Goal: Find specific page/section: Find specific page/section

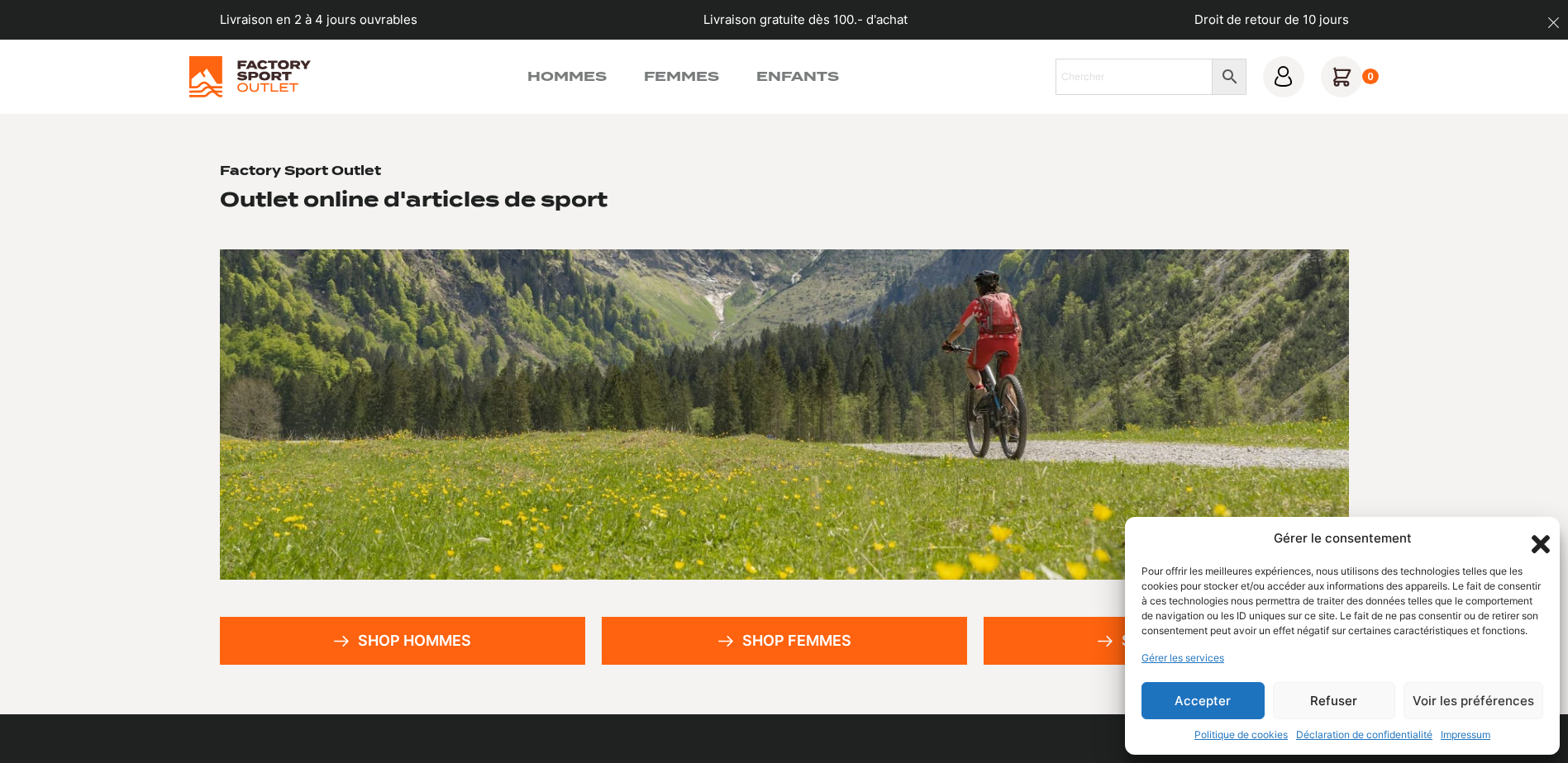
click at [1537, 535] on icon "Fermer la boîte de dialogue" at bounding box center [1541, 544] width 18 height 18
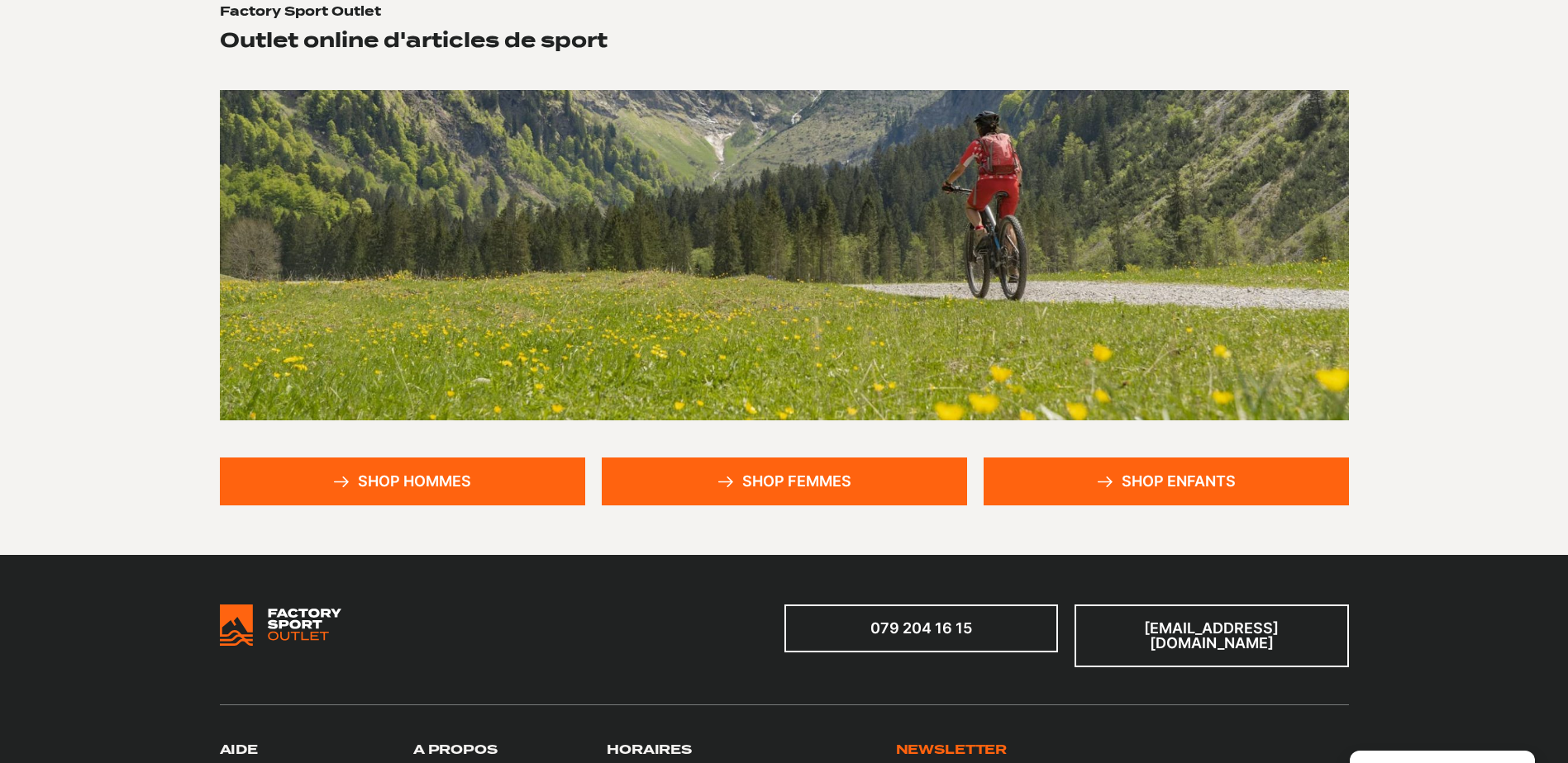
scroll to position [165, 0]
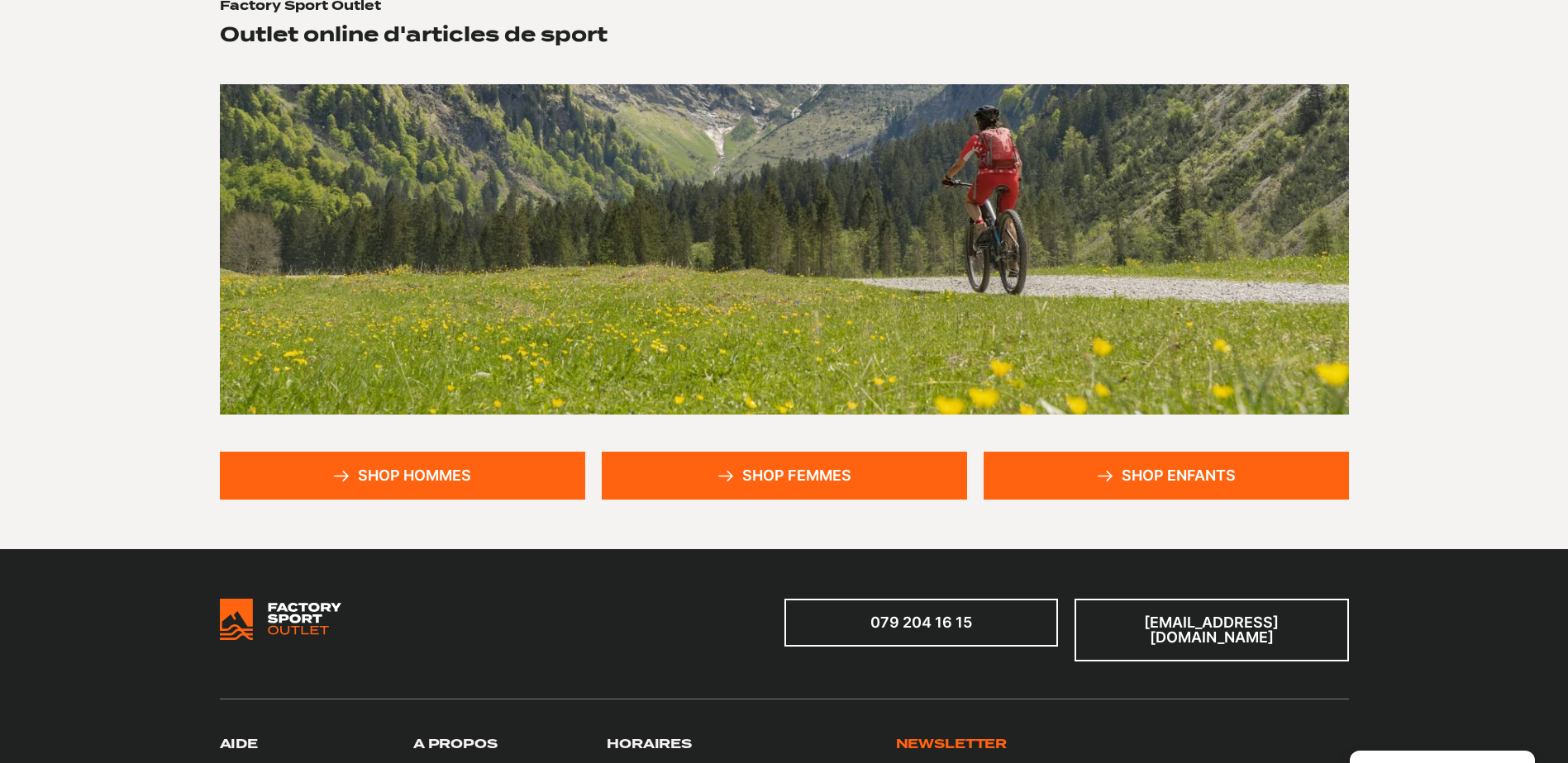
click at [1222, 478] on link "Shop enfants" at bounding box center [1166, 475] width 366 height 48
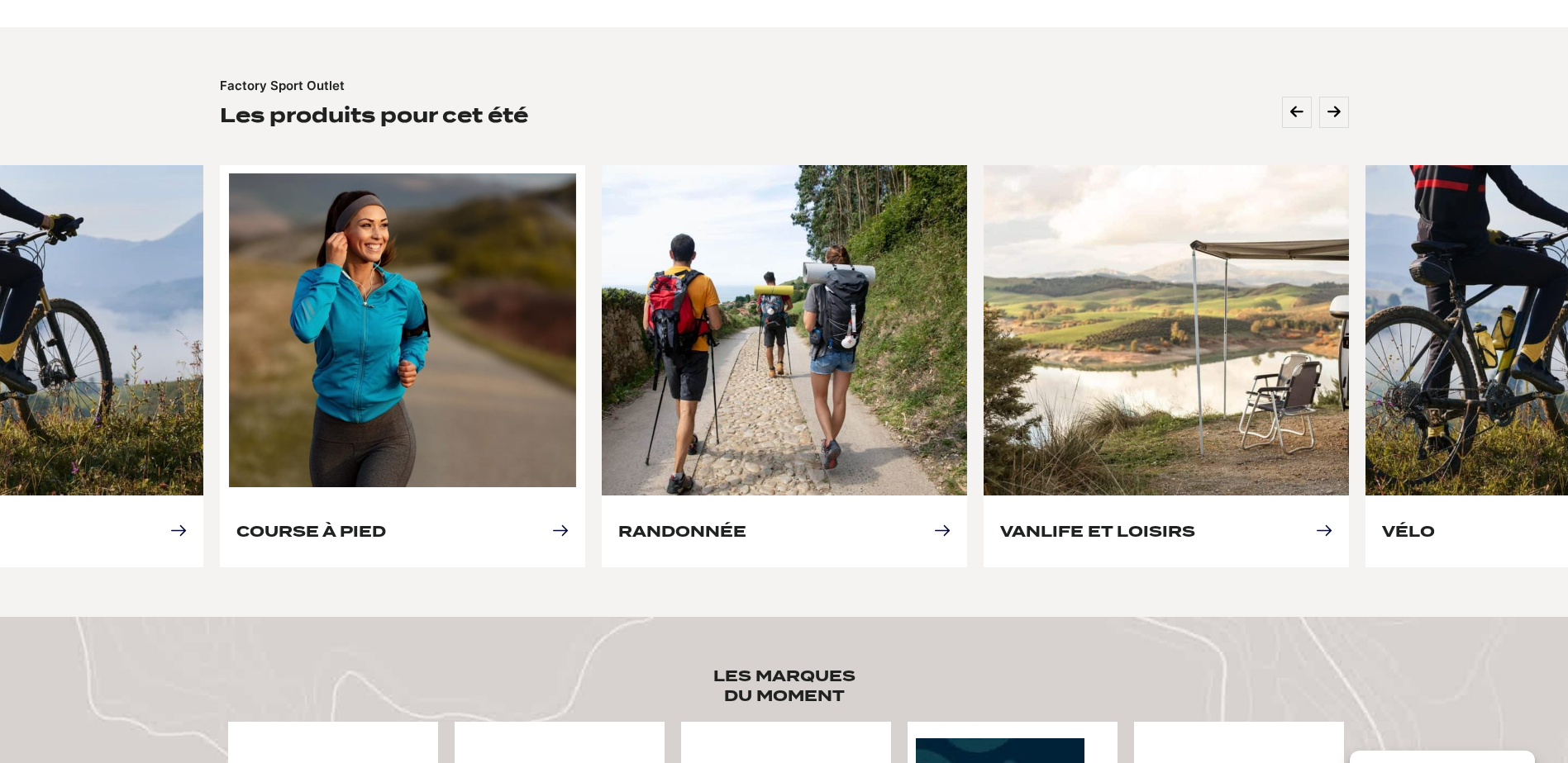
scroll to position [661, 0]
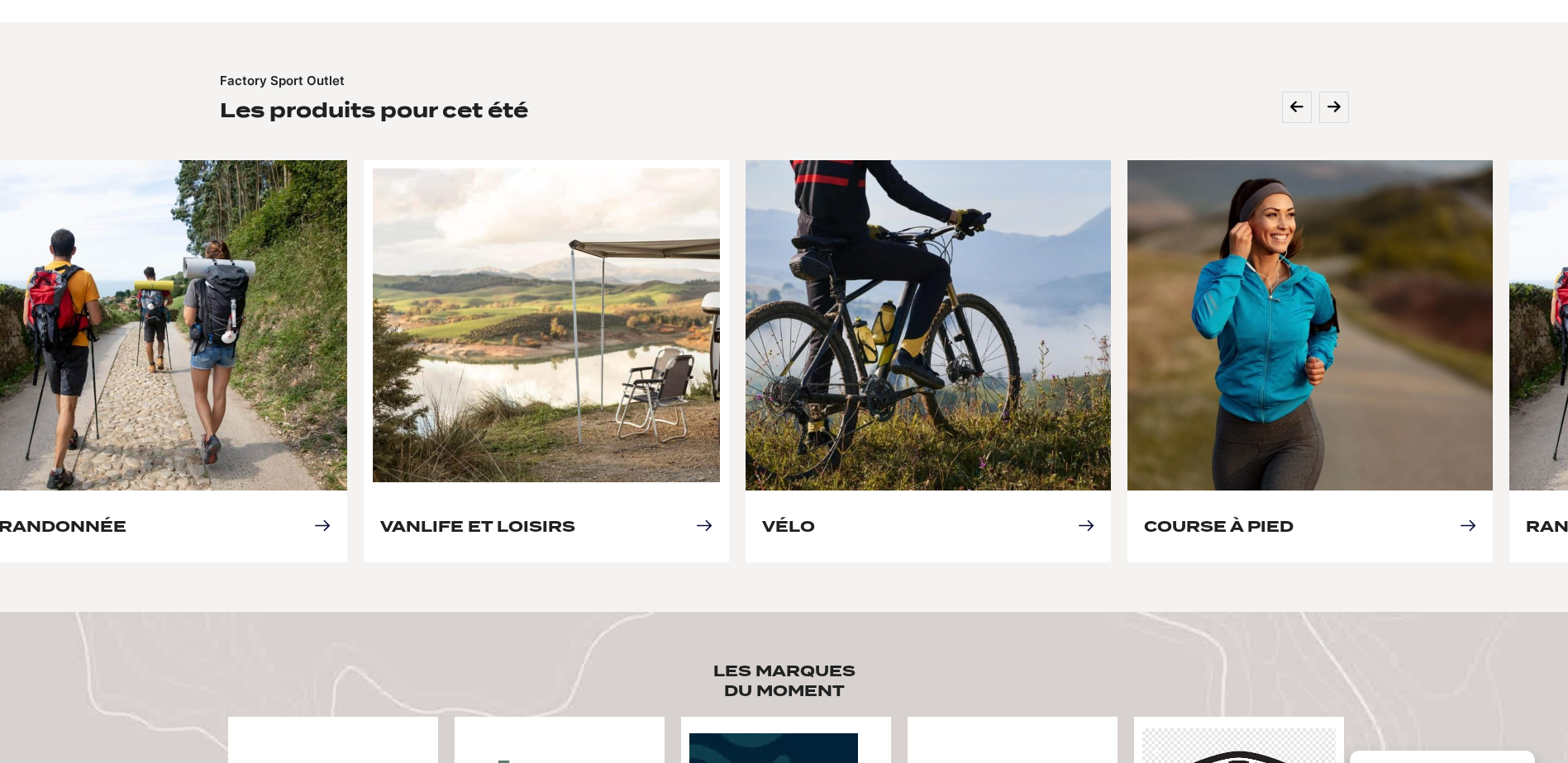
drag, startPoint x: 1303, startPoint y: 336, endPoint x: 683, endPoint y: 338, distance: 620.0
click at [576, 518] on link "Vanlife et loisirs" at bounding box center [477, 526] width 195 height 17
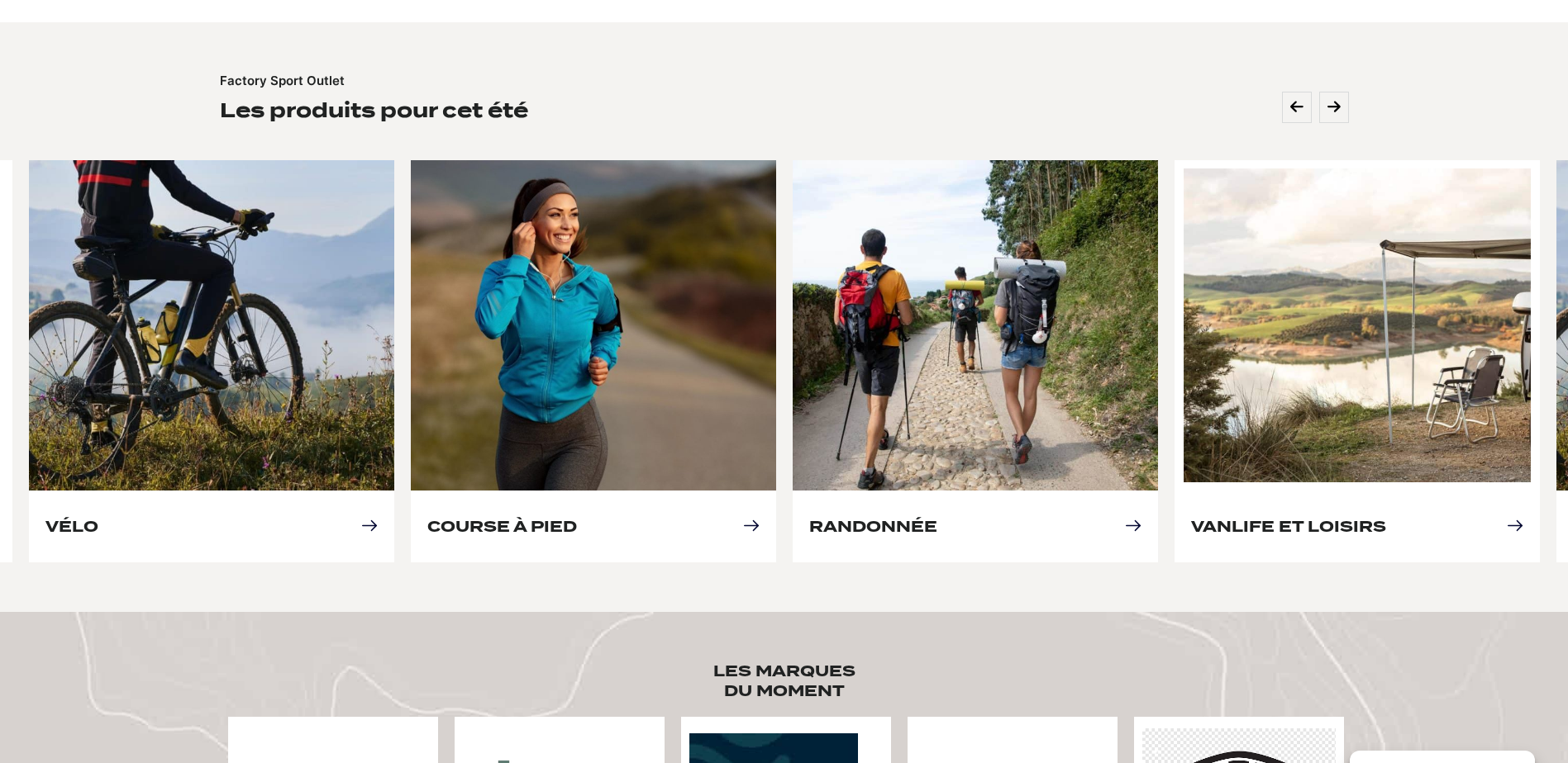
drag, startPoint x: 1327, startPoint y: 363, endPoint x: 735, endPoint y: 327, distance: 593.1
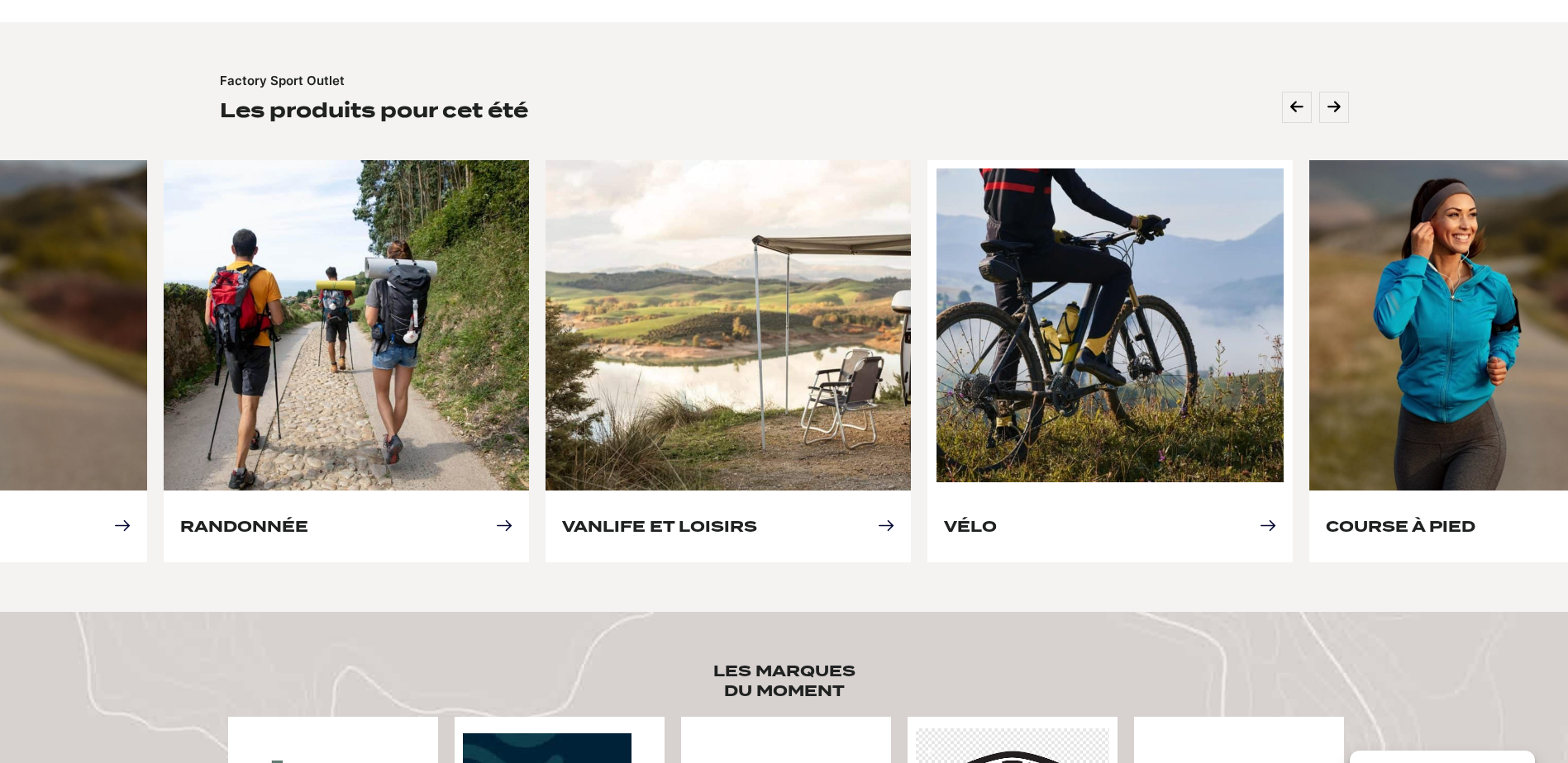
drag, startPoint x: 1185, startPoint y: 307, endPoint x: 994, endPoint y: 314, distance: 191.1
click at [994, 518] on link "Vélo" at bounding box center [970, 526] width 53 height 17
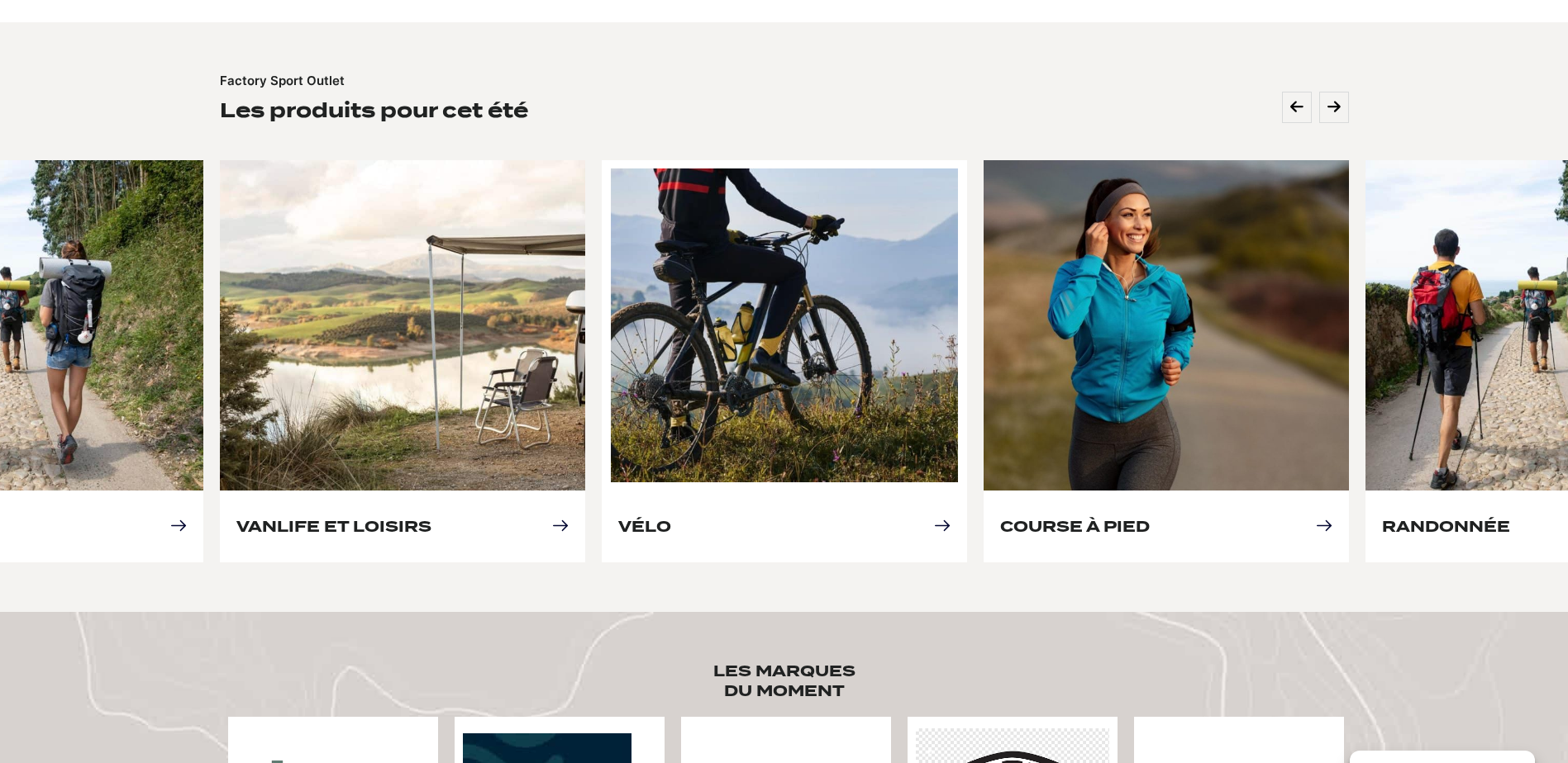
click at [671, 518] on link "Vélo" at bounding box center [644, 526] width 53 height 17
